Goal: Communication & Community: Answer question/provide support

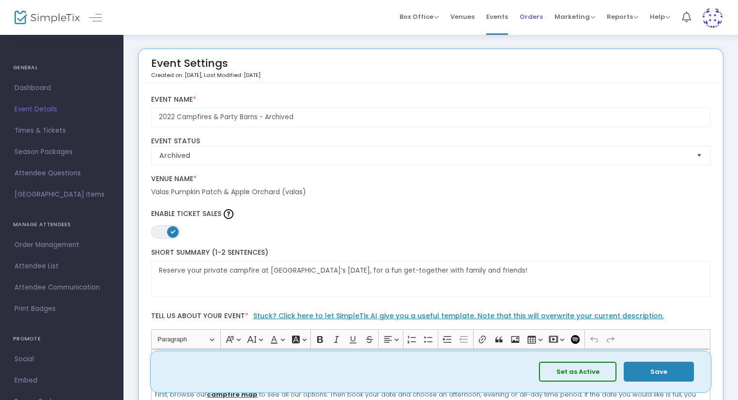
click at [527, 14] on span "Orders" at bounding box center [531, 16] width 23 height 25
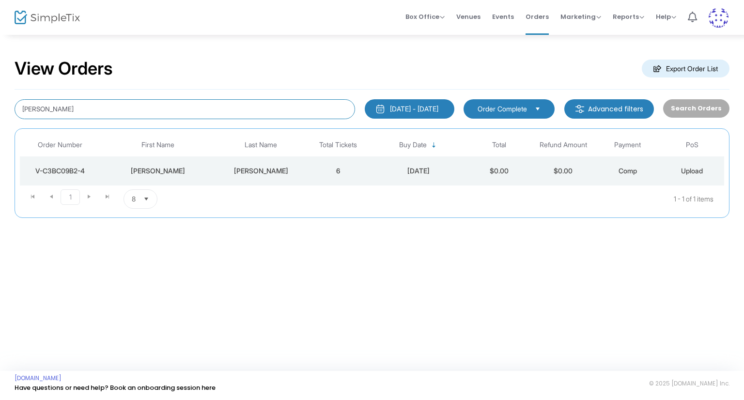
drag, startPoint x: 84, startPoint y: 111, endPoint x: 5, endPoint y: 123, distance: 80.3
click at [5, 123] on div "View Orders Export Order List [PERSON_NAME] [DATE] - [DATE] Last 30 Days [DATE]…" at bounding box center [372, 143] width 744 height 218
paste input "[PERSON_NAME]"
type input "[PERSON_NAME]"
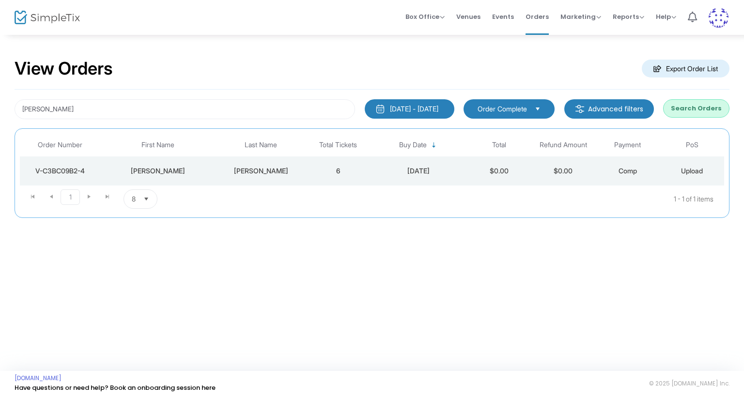
click at [698, 106] on button "Search Orders" at bounding box center [696, 108] width 66 height 18
click at [525, 165] on td "$0.00" at bounding box center [499, 170] width 64 height 29
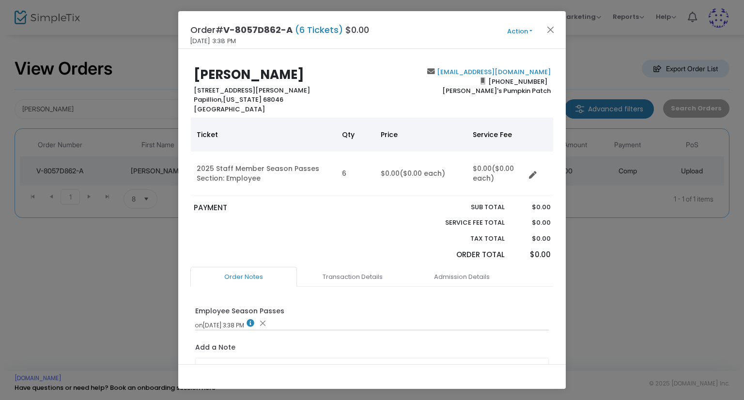
click at [533, 31] on button "Action" at bounding box center [520, 31] width 58 height 11
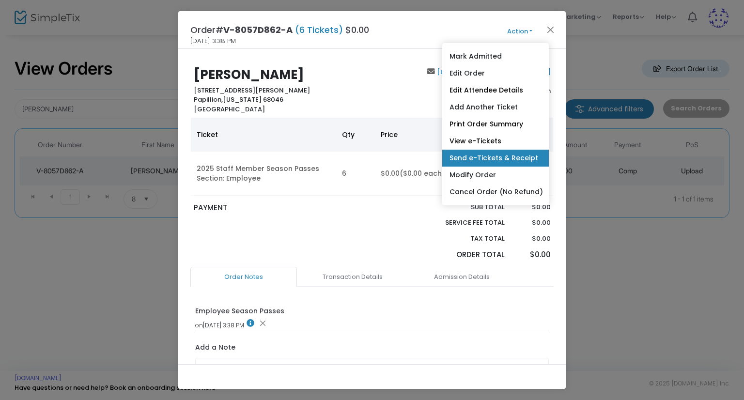
click at [521, 158] on link "Send e-Tickets & Receipt" at bounding box center [495, 158] width 107 height 17
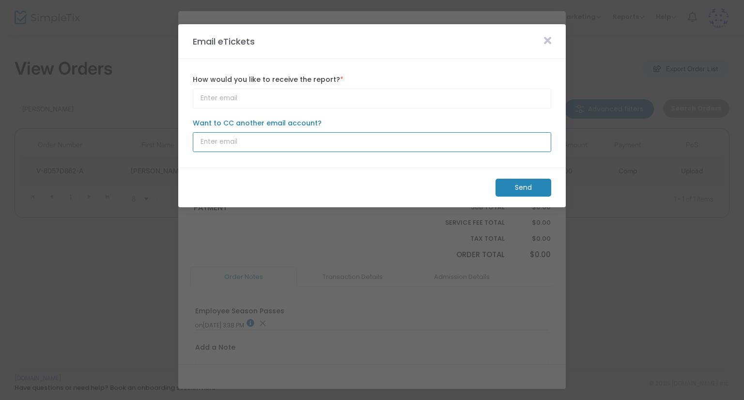
click at [263, 140] on input "Want to CC another email account?" at bounding box center [372, 142] width 359 height 20
click at [306, 141] on input "[PERSON_NAME][EMAIL_ADDRESS][PERSON_NAME][DOMAIN_NAME]" at bounding box center [372, 142] width 359 height 20
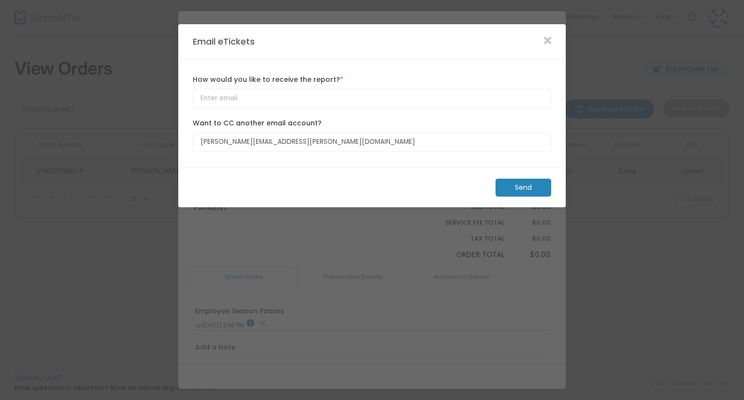
click at [529, 187] on m-button "Send" at bounding box center [524, 188] width 56 height 18
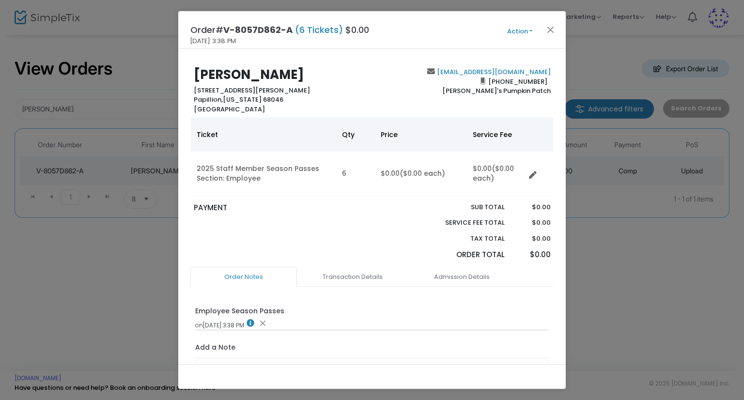
click at [530, 30] on button "Action" at bounding box center [520, 31] width 58 height 11
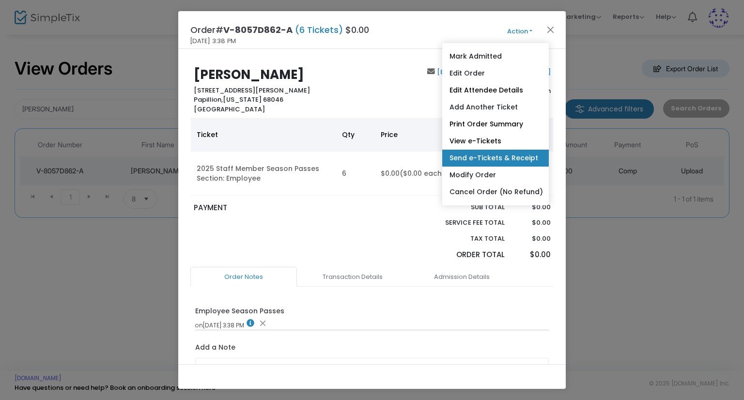
click at [510, 158] on link "Send e-Tickets & Receipt" at bounding box center [495, 158] width 107 height 17
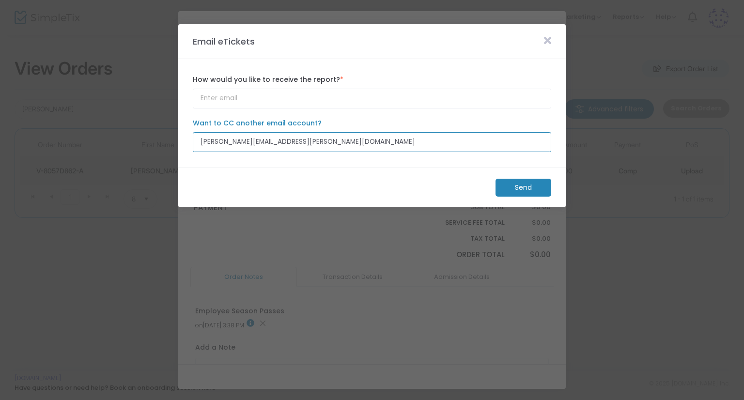
click at [247, 141] on input "[PERSON_NAME][EMAIL_ADDRESS][PERSON_NAME][DOMAIN_NAME]" at bounding box center [372, 142] width 359 height 20
paste input "[PERSON_NAME][EMAIL_ADDRESS][PERSON_NAME][PERSON_NAME][DOMAIN_NAME]"
type input "[PERSON_NAME][EMAIL_ADDRESS][PERSON_NAME][PERSON_NAME][DOMAIN_NAME]"
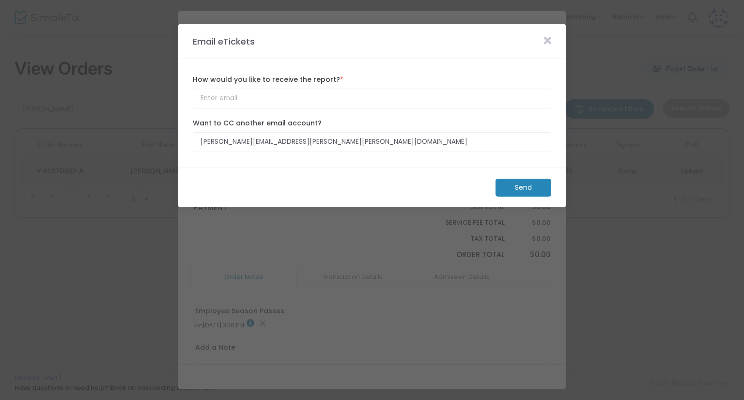
click at [534, 188] on m-button "Send" at bounding box center [524, 188] width 56 height 18
